Goal: Transaction & Acquisition: Purchase product/service

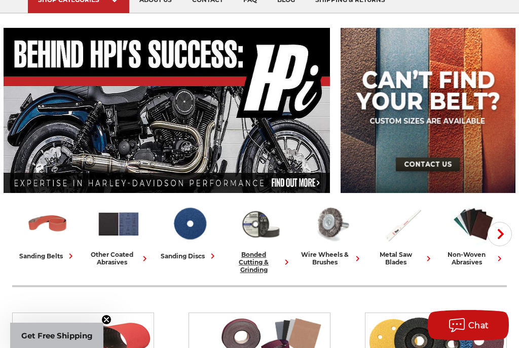
click at [266, 233] on img at bounding box center [260, 224] width 45 height 44
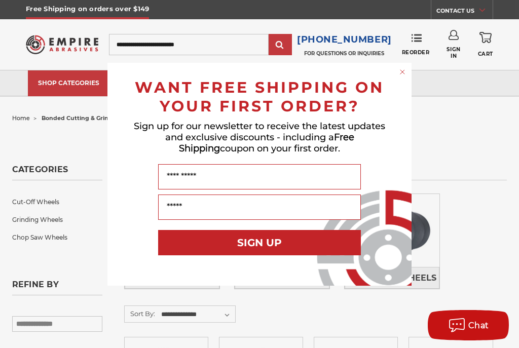
click at [403, 73] on circle "Close dialog" at bounding box center [403, 72] width 10 height 10
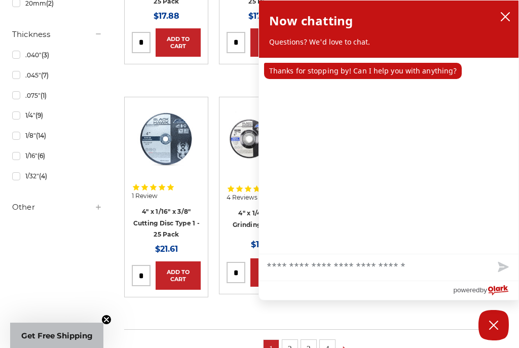
scroll to position [701, 0]
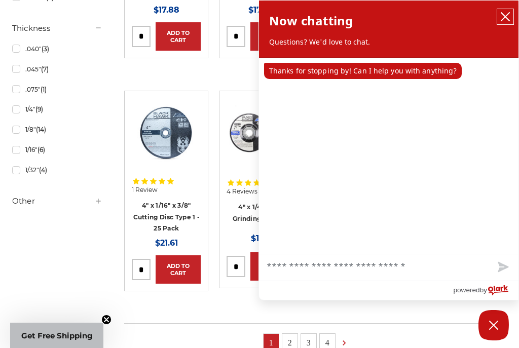
click at [504, 18] on icon "close chatbox" at bounding box center [505, 17] width 8 height 8
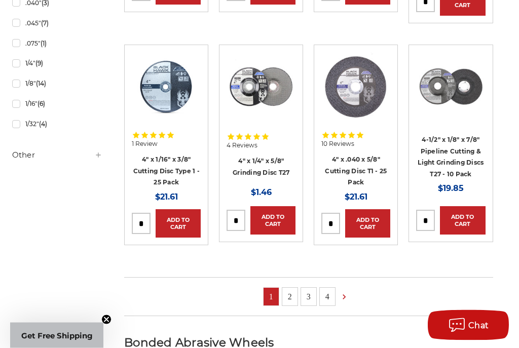
scroll to position [746, 0]
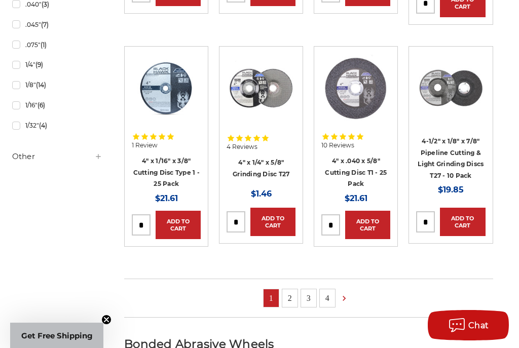
click at [347, 293] on icon at bounding box center [344, 298] width 10 height 11
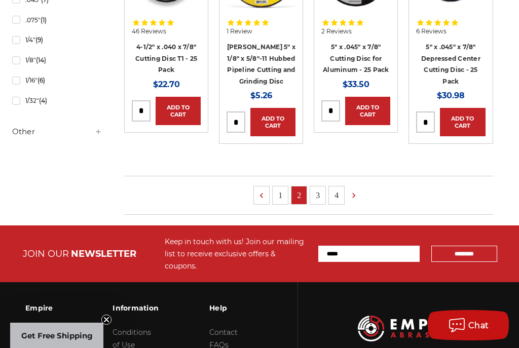
scroll to position [764, 0]
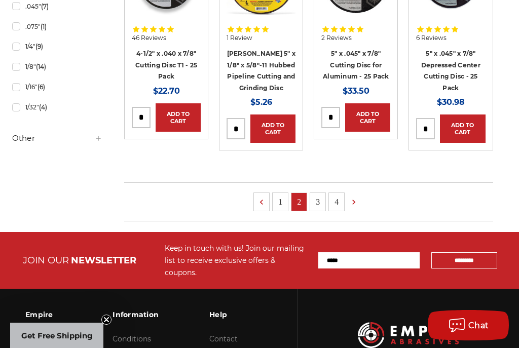
click at [355, 197] on icon at bounding box center [354, 202] width 10 height 11
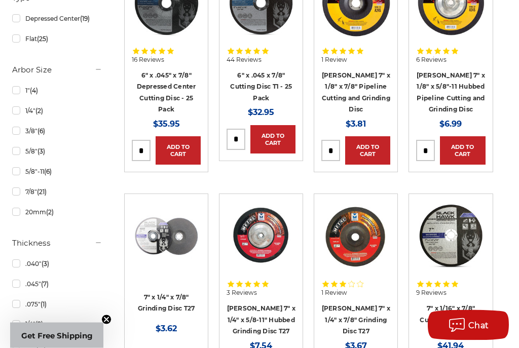
scroll to position [499, 0]
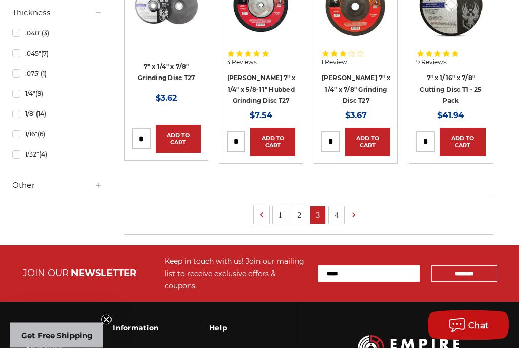
click at [350, 212] on icon at bounding box center [354, 215] width 10 height 11
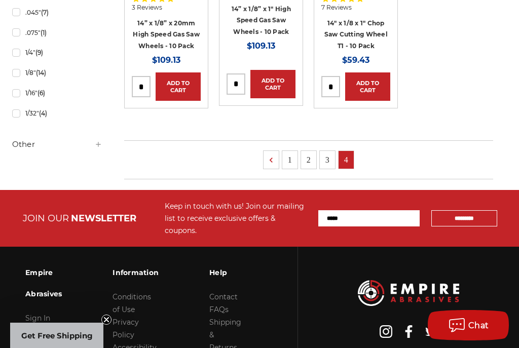
scroll to position [759, 0]
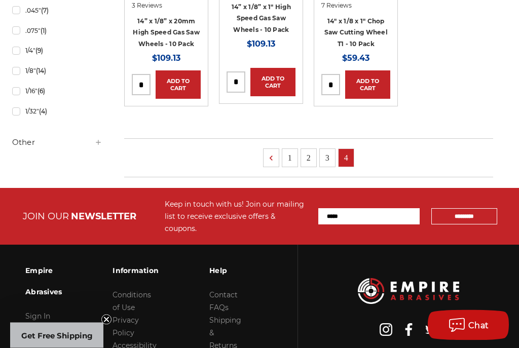
click at [283, 158] on link "1" at bounding box center [289, 158] width 15 height 18
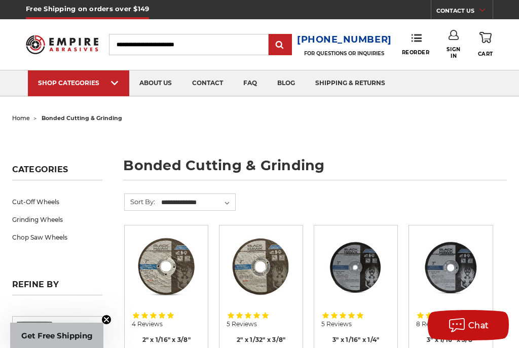
click at [25, 218] on link "Grinding Wheels" at bounding box center [57, 220] width 91 height 18
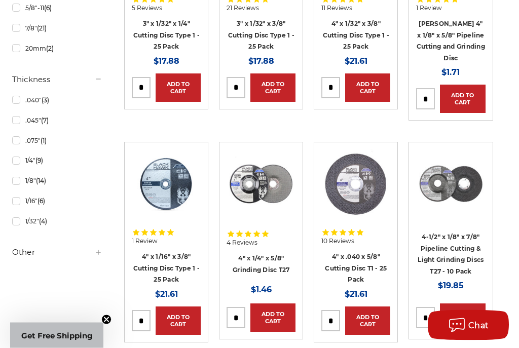
scroll to position [651, 0]
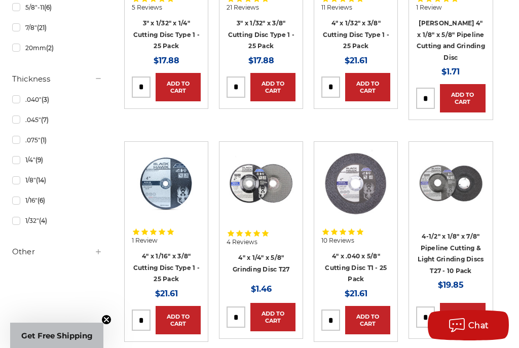
click at [361, 185] on img at bounding box center [355, 183] width 69 height 69
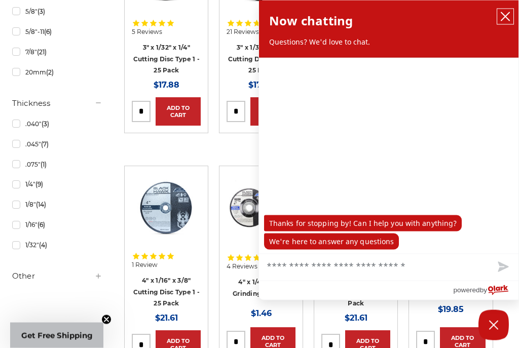
click at [508, 19] on icon "close chatbox" at bounding box center [505, 17] width 10 height 10
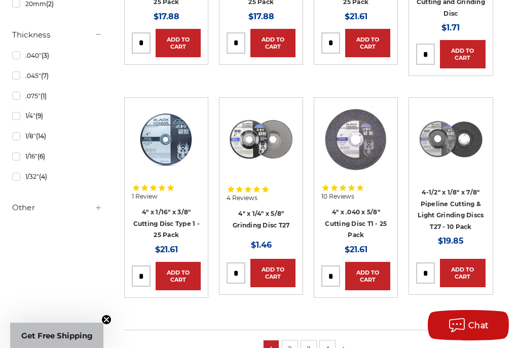
scroll to position [694, 0]
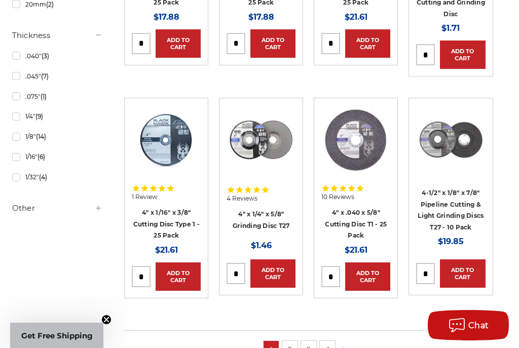
click at [294, 341] on link "2" at bounding box center [289, 350] width 15 height 18
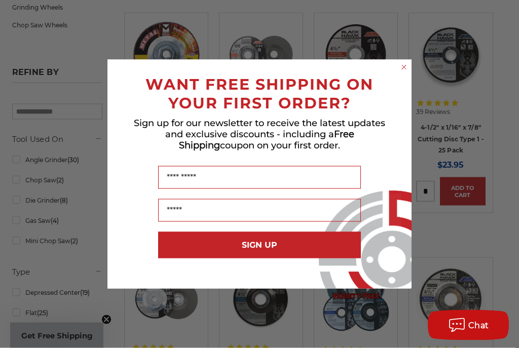
scroll to position [215, 0]
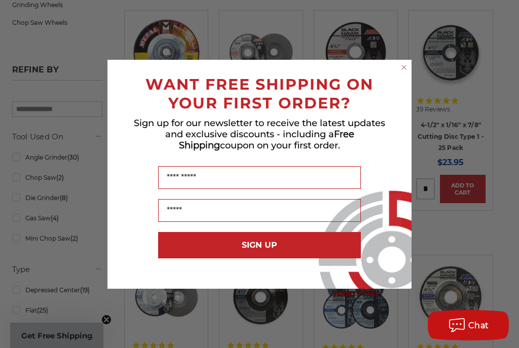
click at [408, 72] on icon "Close dialog" at bounding box center [404, 67] width 10 height 10
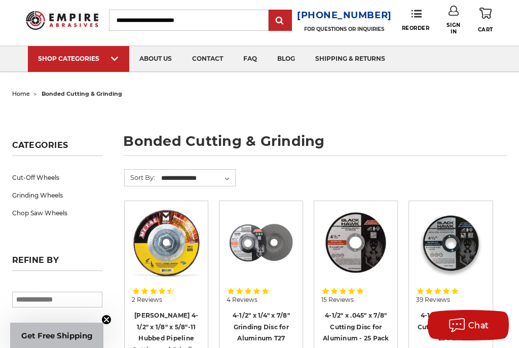
scroll to position [0, 0]
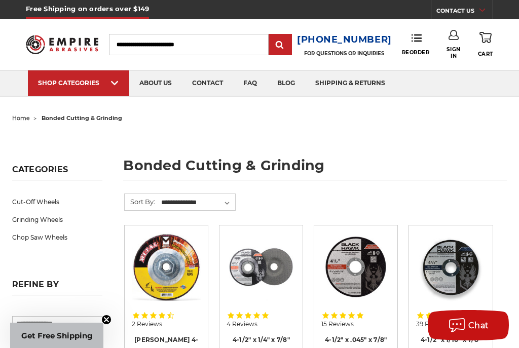
click at [349, 35] on h3 "[PHONE_NUMBER]" at bounding box center [344, 39] width 95 height 15
